Goal: Information Seeking & Learning: Learn about a topic

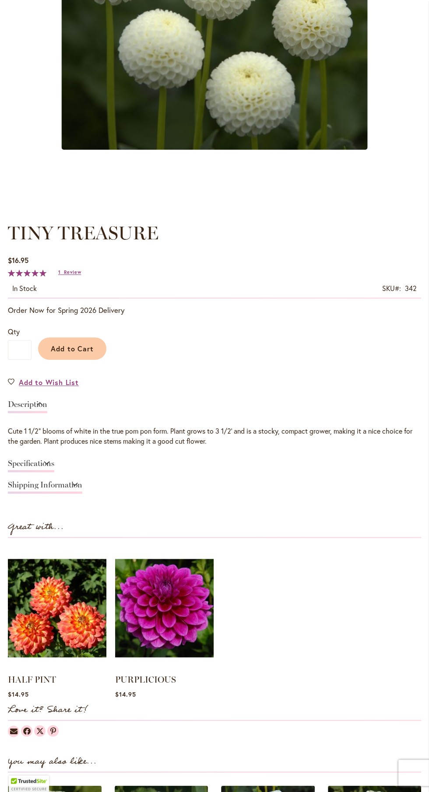
scroll to position [342, 0]
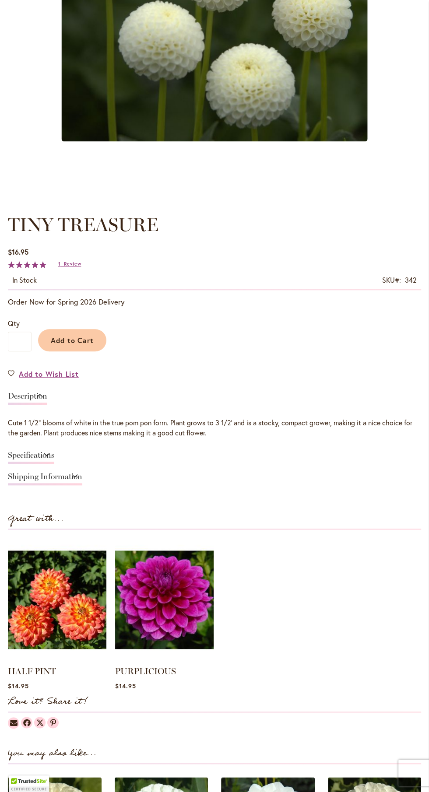
click at [67, 619] on img at bounding box center [57, 599] width 98 height 123
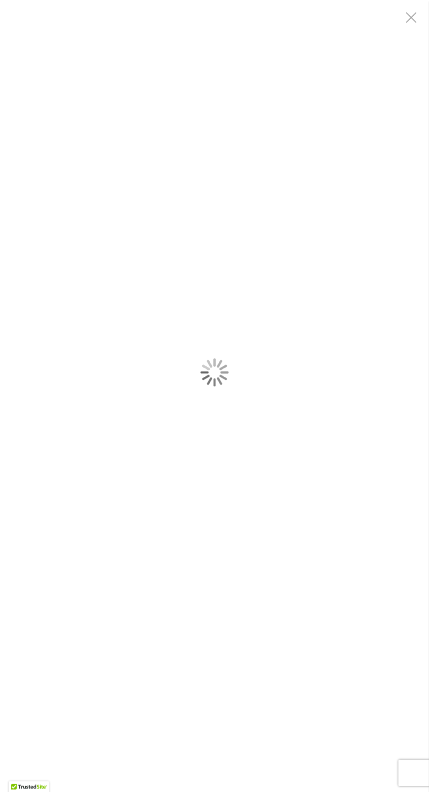
click at [147, 335] on div "TINY TREASURE" at bounding box center [214, 372] width 429 height 744
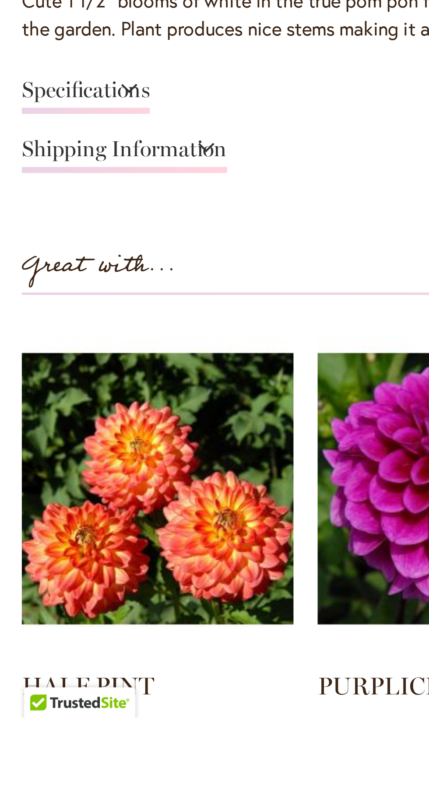
scroll to position [232, 0]
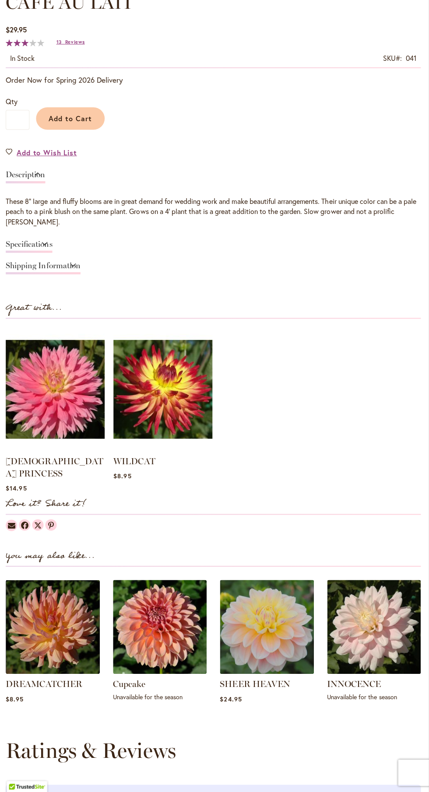
scroll to position [577, 0]
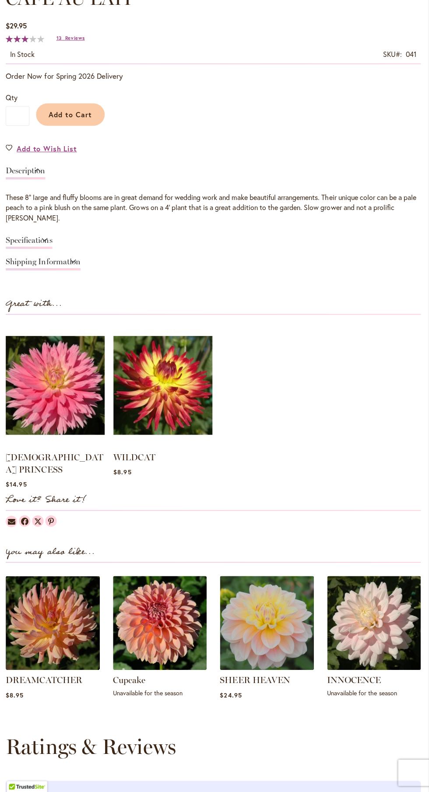
click at [149, 612] on img at bounding box center [162, 623] width 94 height 94
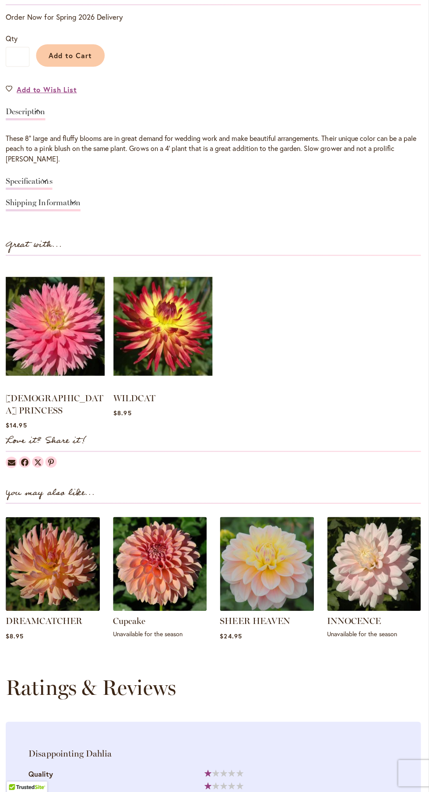
scroll to position [636, 0]
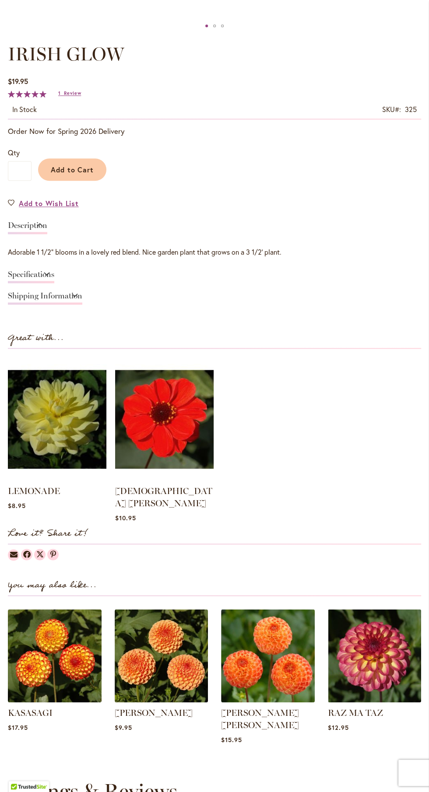
scroll to position [529, 0]
